Goal: Task Accomplishment & Management: Use online tool/utility

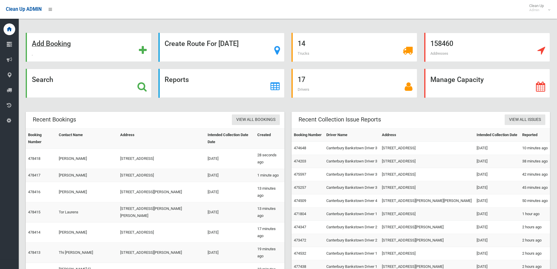
click at [55, 41] on strong "Add Booking" at bounding box center [51, 43] width 39 height 8
click at [44, 80] on strong "Search" at bounding box center [42, 79] width 21 height 8
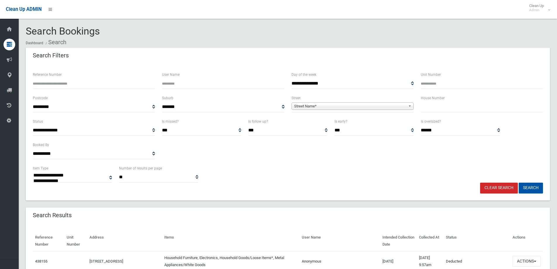
select select
click at [322, 106] on span "Street Name*" at bounding box center [350, 106] width 112 height 7
type input "*****"
click at [360, 125] on li "Cripp s Avenue (KINGSGROVE 2208)" at bounding box center [352, 122] width 119 height 7
click at [438, 108] on input "text" at bounding box center [482, 106] width 122 height 11
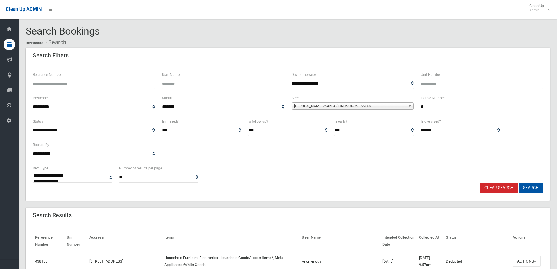
type input "*"
click at [534, 186] on button "Search" at bounding box center [531, 188] width 24 height 11
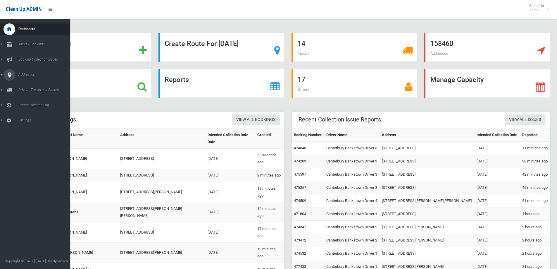
click at [23, 76] on span "Addresses" at bounding box center [46, 75] width 58 height 4
click at [32, 87] on link "All Addresses" at bounding box center [37, 85] width 75 height 8
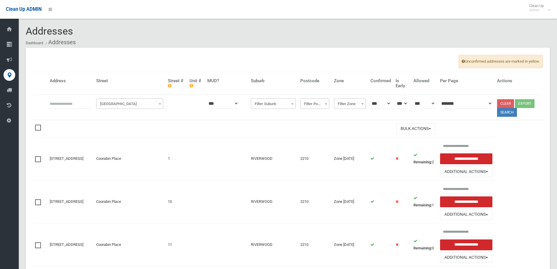
click at [58, 108] on input "text" at bounding box center [71, 103] width 42 height 11
type input "*"
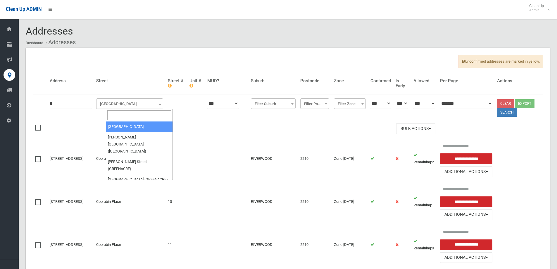
click at [117, 105] on span "Filter Street" at bounding box center [130, 104] width 64 height 8
click at [121, 116] on input "search" at bounding box center [139, 115] width 64 height 10
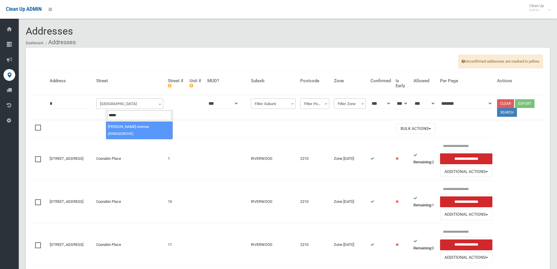
type input "*****"
select select "***"
click at [513, 112] on button "Search" at bounding box center [507, 112] width 20 height 9
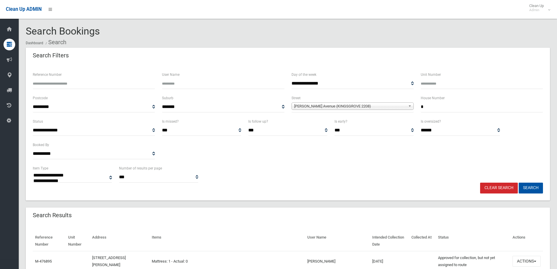
select select
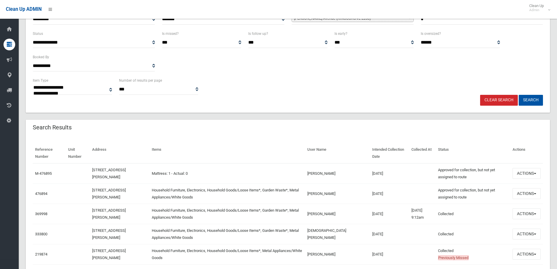
scroll to position [117, 0]
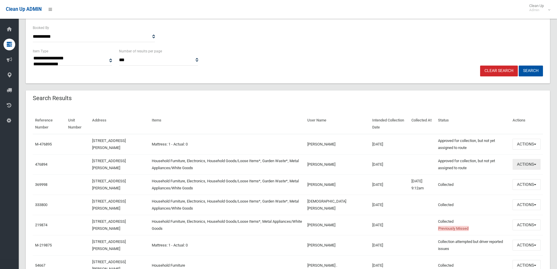
click at [523, 163] on button "Actions" at bounding box center [527, 164] width 28 height 11
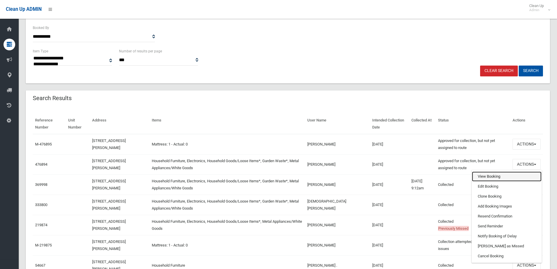
click at [483, 178] on link "View Booking" at bounding box center [507, 176] width 70 height 10
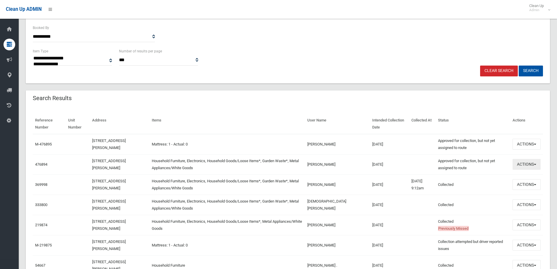
click at [527, 168] on button "Actions" at bounding box center [527, 164] width 28 height 11
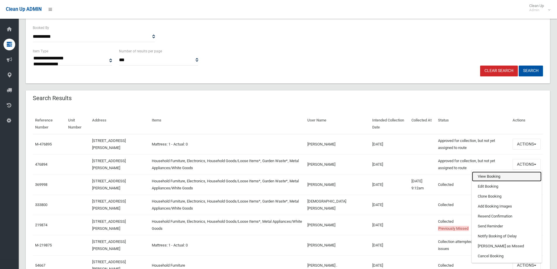
click at [488, 178] on link "View Booking" at bounding box center [507, 176] width 70 height 10
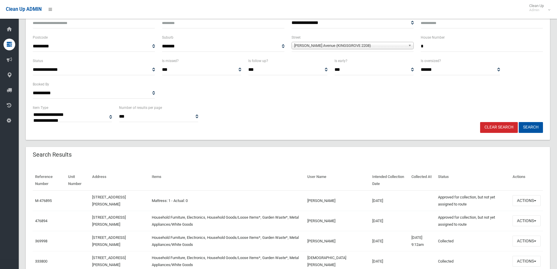
scroll to position [58, 0]
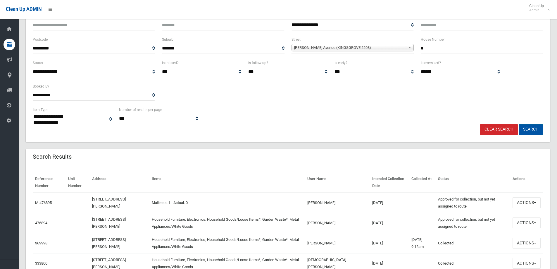
click at [533, 132] on button "Search" at bounding box center [531, 129] width 24 height 11
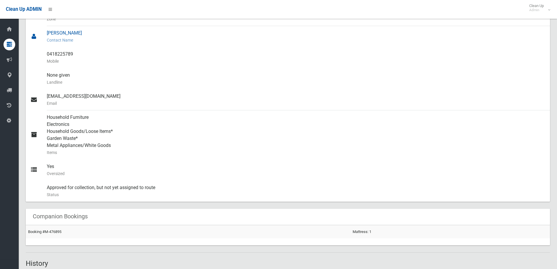
scroll to position [176, 0]
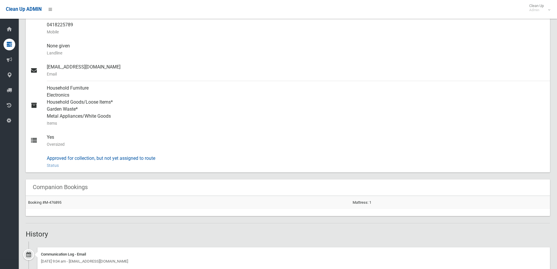
scroll to position [58, 0]
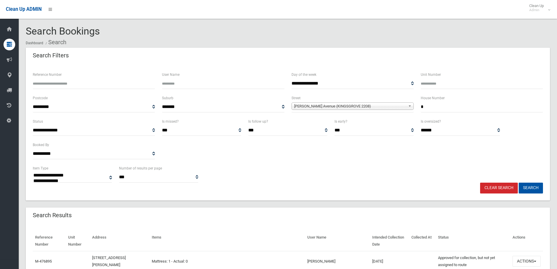
select select
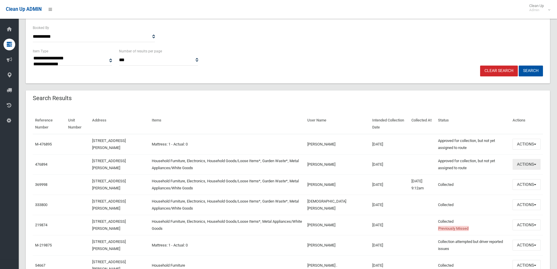
click at [524, 165] on button "Actions" at bounding box center [527, 164] width 28 height 11
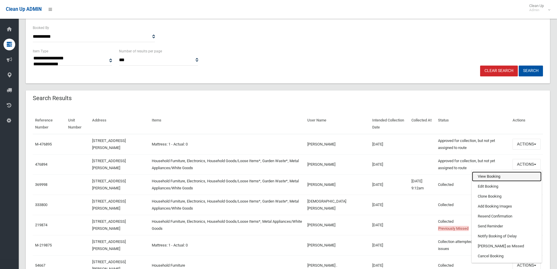
click at [490, 175] on link "View Booking" at bounding box center [507, 176] width 70 height 10
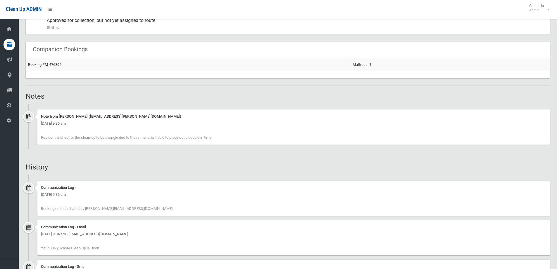
scroll to position [351, 0]
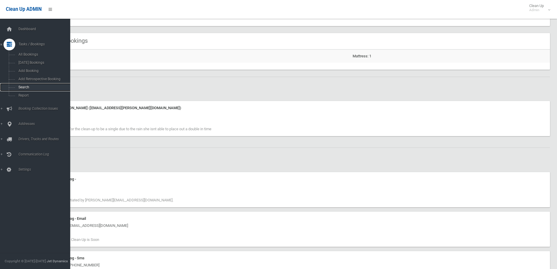
click at [25, 87] on span "Search" at bounding box center [43, 87] width 53 height 4
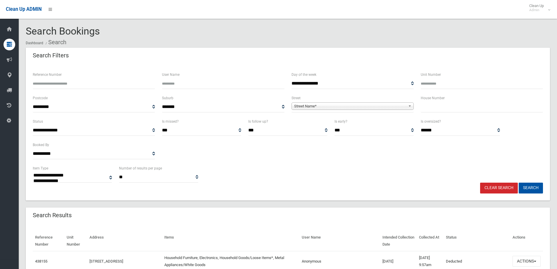
select select
click at [339, 107] on span "Street Name*" at bounding box center [350, 106] width 112 height 7
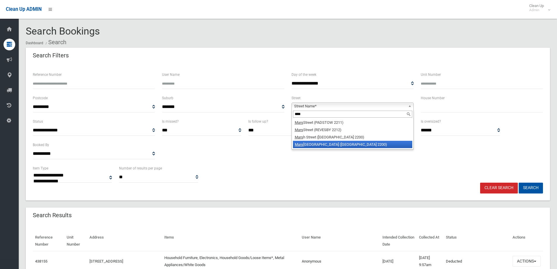
type input "****"
click at [338, 147] on li "Mars hall Street (BANKSTOWN 2200)" at bounding box center [352, 144] width 119 height 7
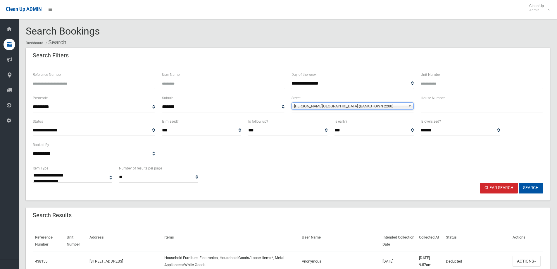
click at [444, 111] on input "text" at bounding box center [482, 106] width 122 height 11
type input "**"
click at [535, 190] on button "Search" at bounding box center [531, 188] width 24 height 11
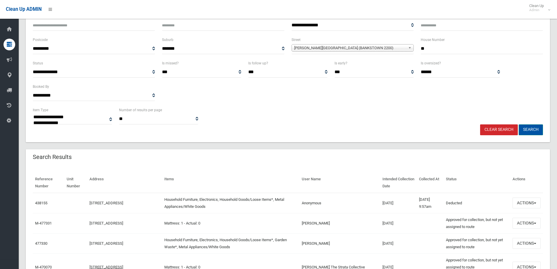
scroll to position [58, 0]
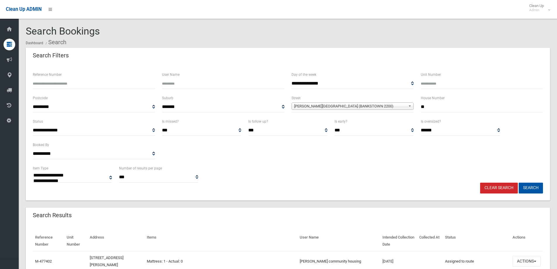
select select
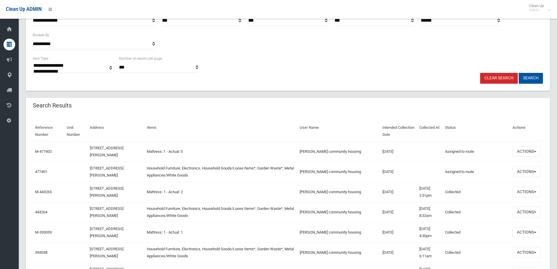
scroll to position [117, 0]
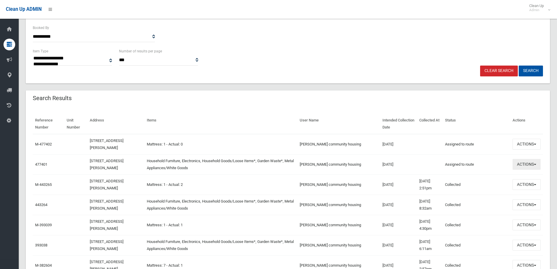
click at [530, 165] on button "Actions" at bounding box center [527, 164] width 28 height 11
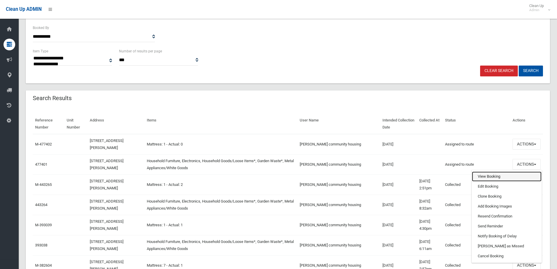
click at [492, 174] on link "View Booking" at bounding box center [507, 176] width 70 height 10
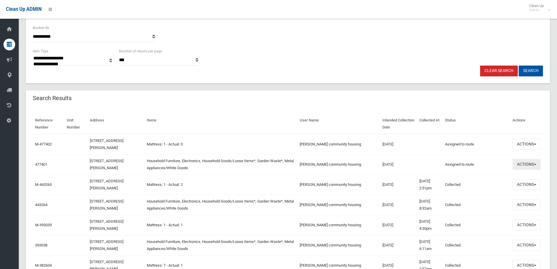
click at [526, 165] on button "Actions" at bounding box center [527, 164] width 28 height 11
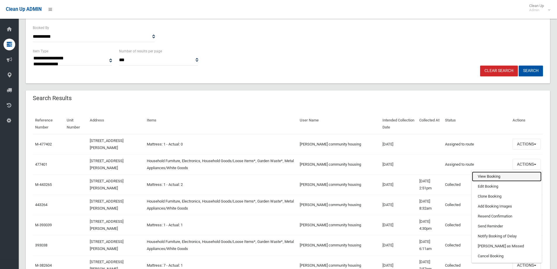
click at [495, 176] on link "View Booking" at bounding box center [507, 176] width 70 height 10
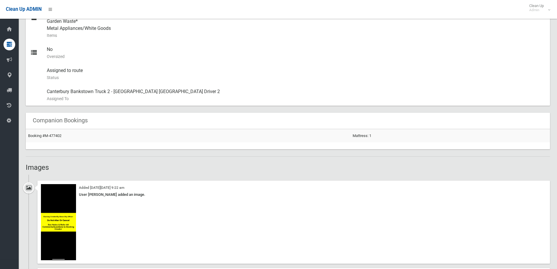
scroll to position [409, 0]
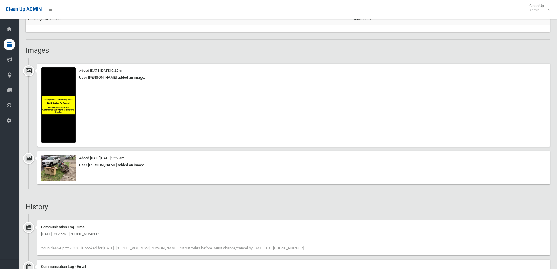
click at [52, 99] on img at bounding box center [58, 105] width 35 height 76
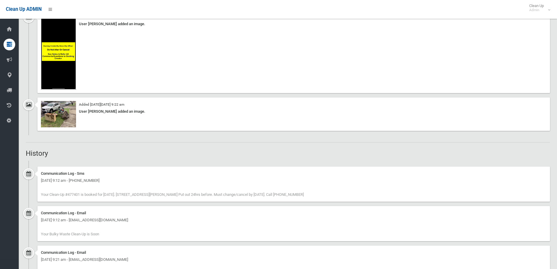
scroll to position [468, 0]
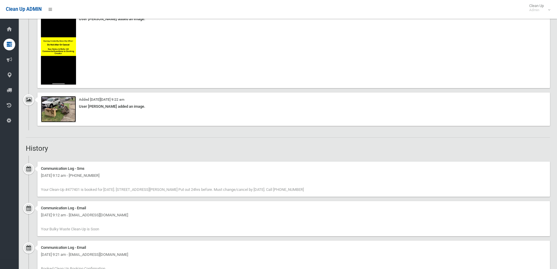
click at [57, 108] on img at bounding box center [58, 109] width 35 height 26
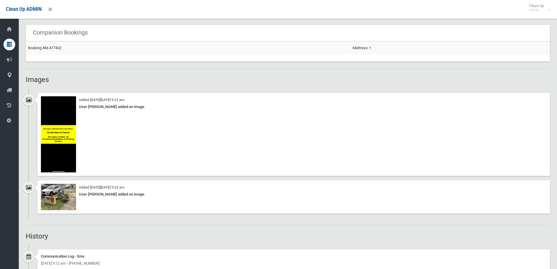
scroll to position [409, 0]
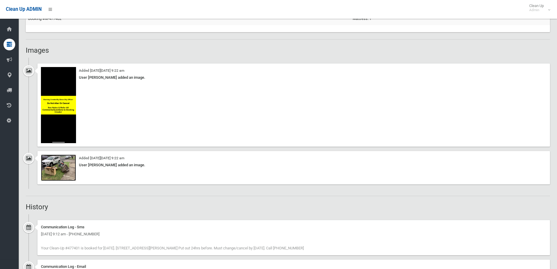
click at [66, 171] on img at bounding box center [58, 167] width 35 height 26
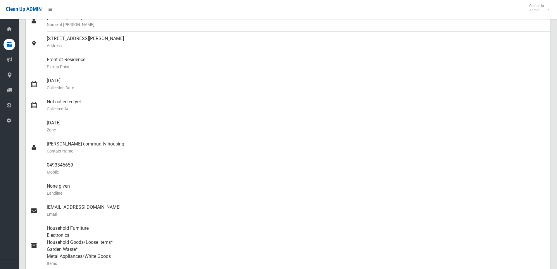
scroll to position [0, 0]
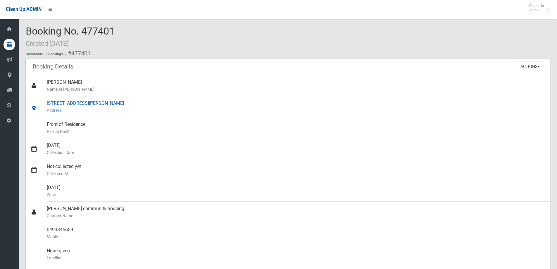
click at [284, 112] on small "Address" at bounding box center [296, 110] width 499 height 7
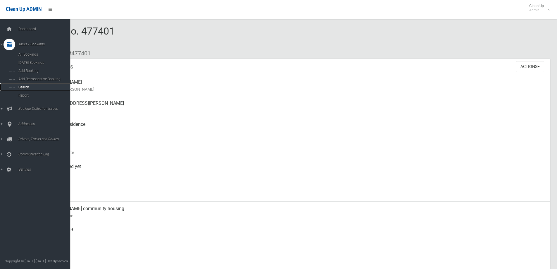
click at [27, 87] on span "Search" at bounding box center [43, 87] width 53 height 4
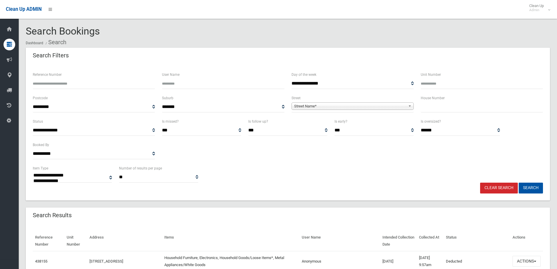
select select
